Goal: Download file/media

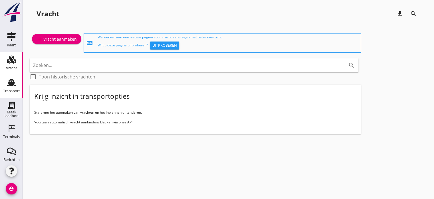
click at [10, 87] on icon "Transport" at bounding box center [11, 82] width 9 height 9
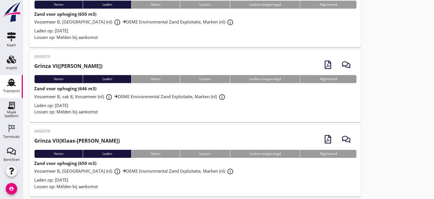
scroll to position [314, 0]
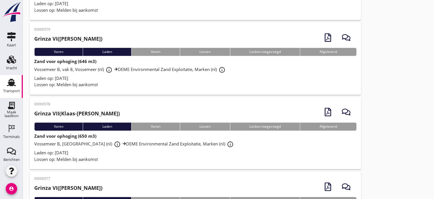
click at [124, 159] on div "Lossen op: Melden bij aankomst" at bounding box center [195, 159] width 323 height 7
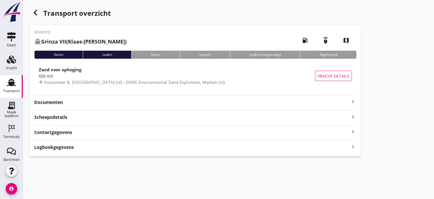
click at [354, 100] on icon "keyboard_arrow_right" at bounding box center [353, 101] width 7 height 7
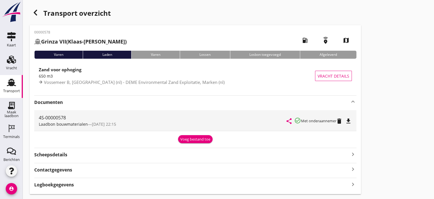
click at [349, 122] on icon "file_download" at bounding box center [348, 120] width 7 height 7
click at [38, 13] on icon "button" at bounding box center [35, 12] width 7 height 7
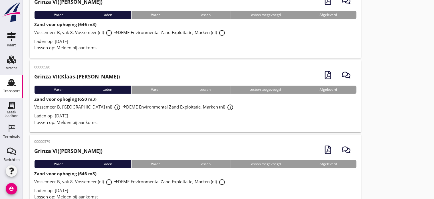
scroll to position [200, 0]
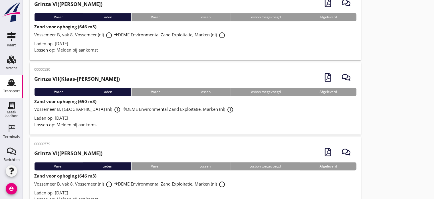
click at [129, 122] on div "Lossen op: Melden bij aankomst" at bounding box center [195, 124] width 323 height 7
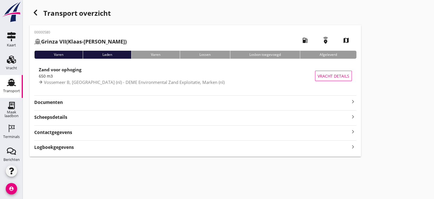
click at [360, 100] on div "00000580 Grinza VII (Klaas-[PERSON_NAME]) local_gas_station emergency_share map…" at bounding box center [196, 90] width 332 height 131
click at [354, 103] on icon "keyboard_arrow_right" at bounding box center [353, 101] width 7 height 7
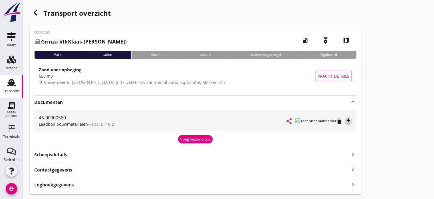
click at [351, 122] on icon "file_download" at bounding box center [348, 120] width 7 height 7
click at [37, 13] on icon "button" at bounding box center [35, 12] width 7 height 7
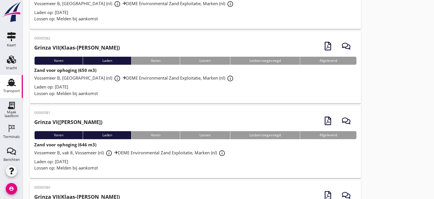
scroll to position [57, 0]
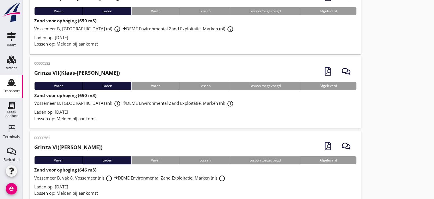
click at [131, 119] on div "Lossen op: Melden bij aankomst" at bounding box center [195, 118] width 323 height 7
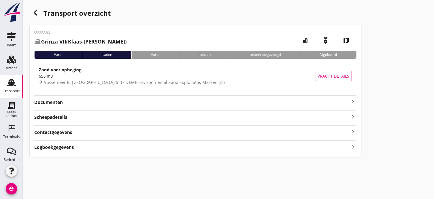
click at [353, 103] on icon "keyboard_arrow_right" at bounding box center [353, 101] width 7 height 7
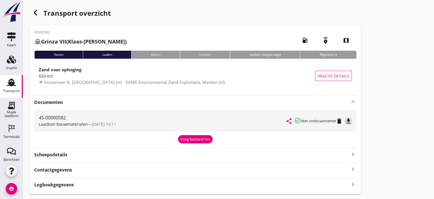
click at [349, 121] on icon "file_download" at bounding box center [348, 120] width 7 height 7
click at [35, 14] on use "button" at bounding box center [35, 13] width 3 height 6
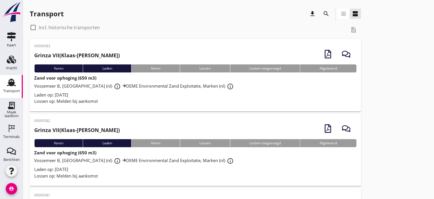
click at [105, 96] on div "Laden op: [DATE]" at bounding box center [195, 94] width 323 height 7
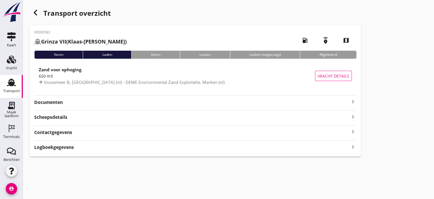
drag, startPoint x: 350, startPoint y: 100, endPoint x: 361, endPoint y: 108, distance: 13.6
click at [351, 100] on icon "keyboard_arrow_right" at bounding box center [353, 101] width 7 height 7
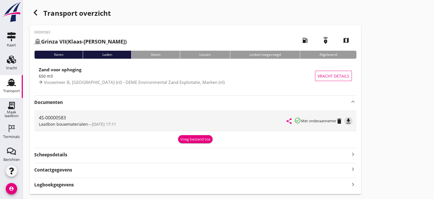
click at [350, 121] on icon "file_download" at bounding box center [348, 120] width 7 height 7
click at [38, 12] on icon "button" at bounding box center [35, 12] width 7 height 7
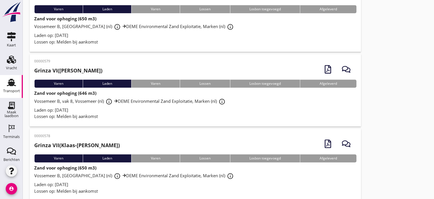
scroll to position [286, 0]
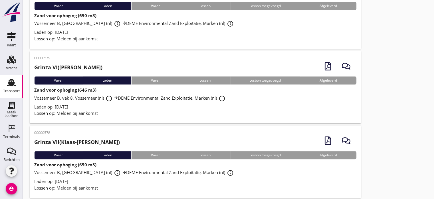
click at [108, 110] on div "Lossen op: Melden bij aankomst" at bounding box center [195, 113] width 323 height 7
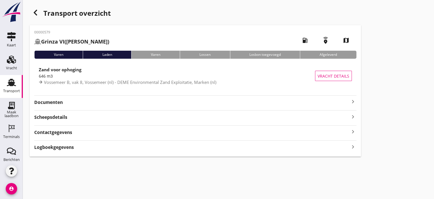
click at [353, 102] on icon "keyboard_arrow_right" at bounding box center [353, 101] width 7 height 7
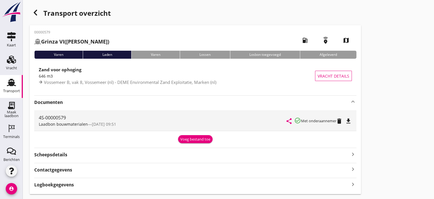
click at [352, 117] on icon "file_download" at bounding box center [348, 120] width 7 height 7
click at [37, 13] on icon "button" at bounding box center [35, 12] width 7 height 7
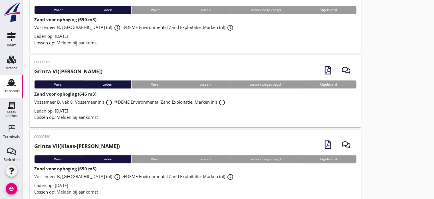
scroll to position [143, 0]
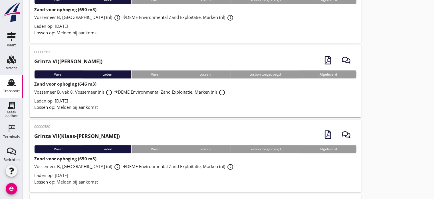
click at [103, 105] on div "Lossen op: Melden bij aankomst" at bounding box center [195, 107] width 323 height 7
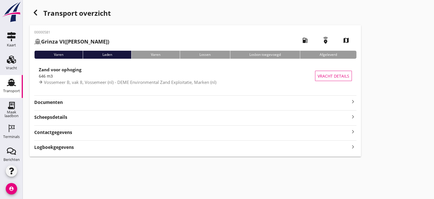
click at [165, 108] on div "00000581 Grinza VI ([PERSON_NAME]) local_gas_station emergency_share map Varen …" at bounding box center [196, 90] width 332 height 131
click at [356, 100] on icon "keyboard_arrow_right" at bounding box center [353, 101] width 7 height 7
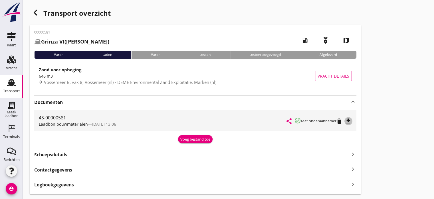
click at [349, 123] on icon "file_download" at bounding box center [348, 120] width 7 height 7
